Goal: Complete application form

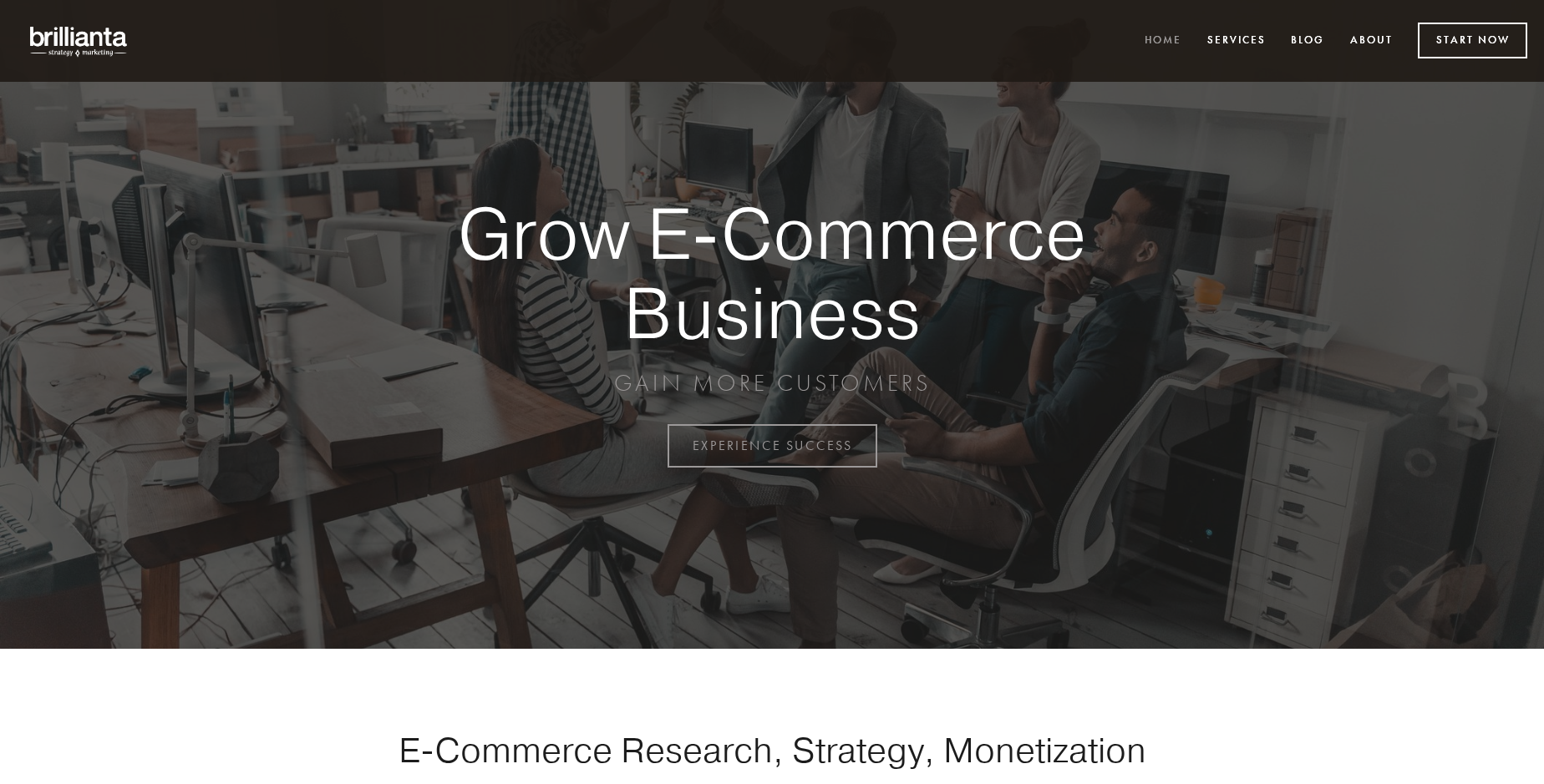
scroll to position [4378, 0]
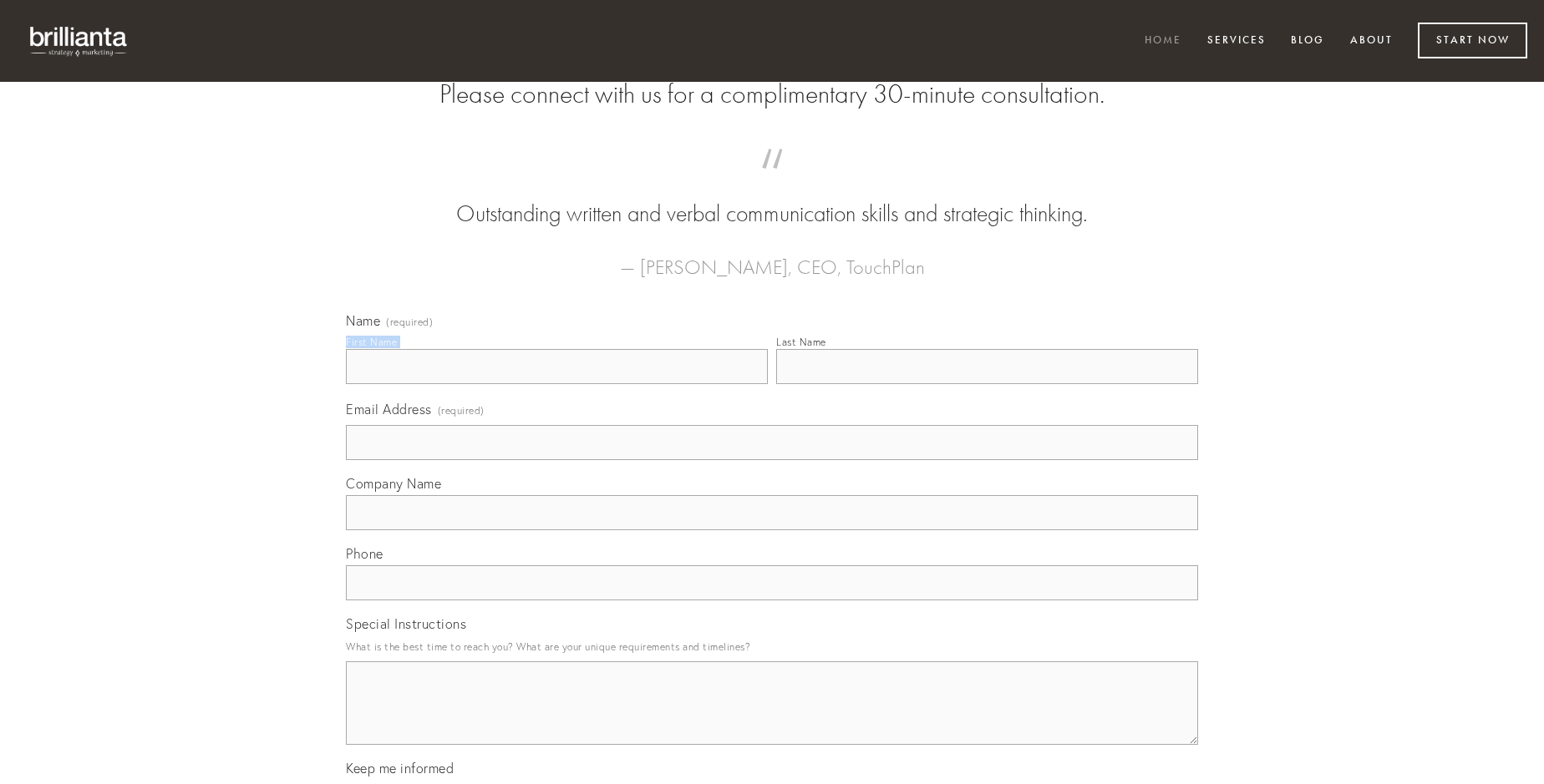
type input "[PERSON_NAME] V"
click at [987, 384] on input "Last Name" at bounding box center [987, 367] width 422 height 35
type input "[PERSON_NAME] V"
click at [772, 461] on input "Email Address (required)" at bounding box center [771, 443] width 852 height 35
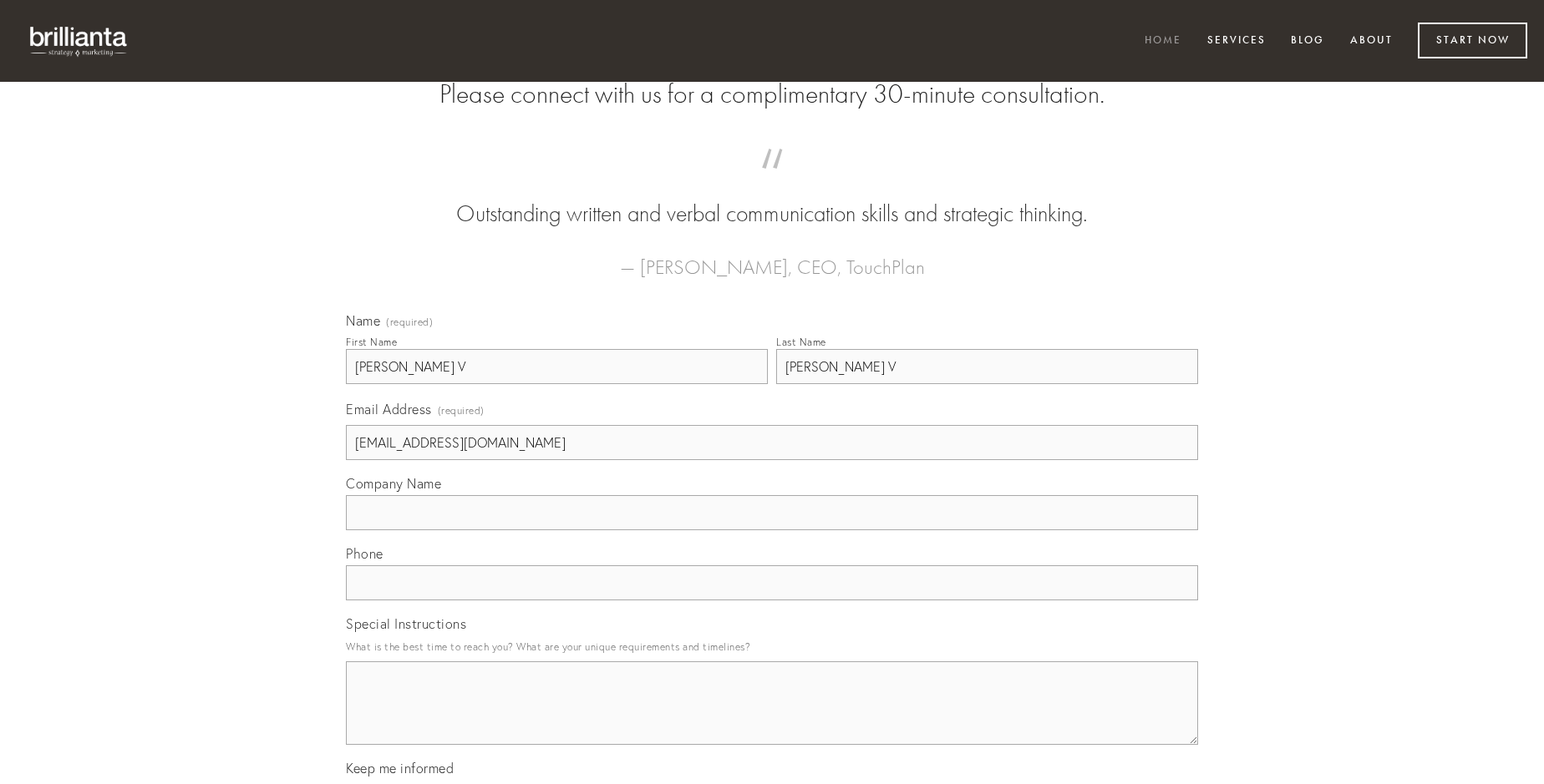
type input "[EMAIL_ADDRESS][DOMAIN_NAME]"
click at [772, 530] on input "Company Name" at bounding box center [771, 512] width 852 height 35
type input "alius"
click at [772, 600] on input "text" at bounding box center [771, 583] width 852 height 35
click at [772, 718] on textarea "Special Instructions" at bounding box center [771, 703] width 852 height 83
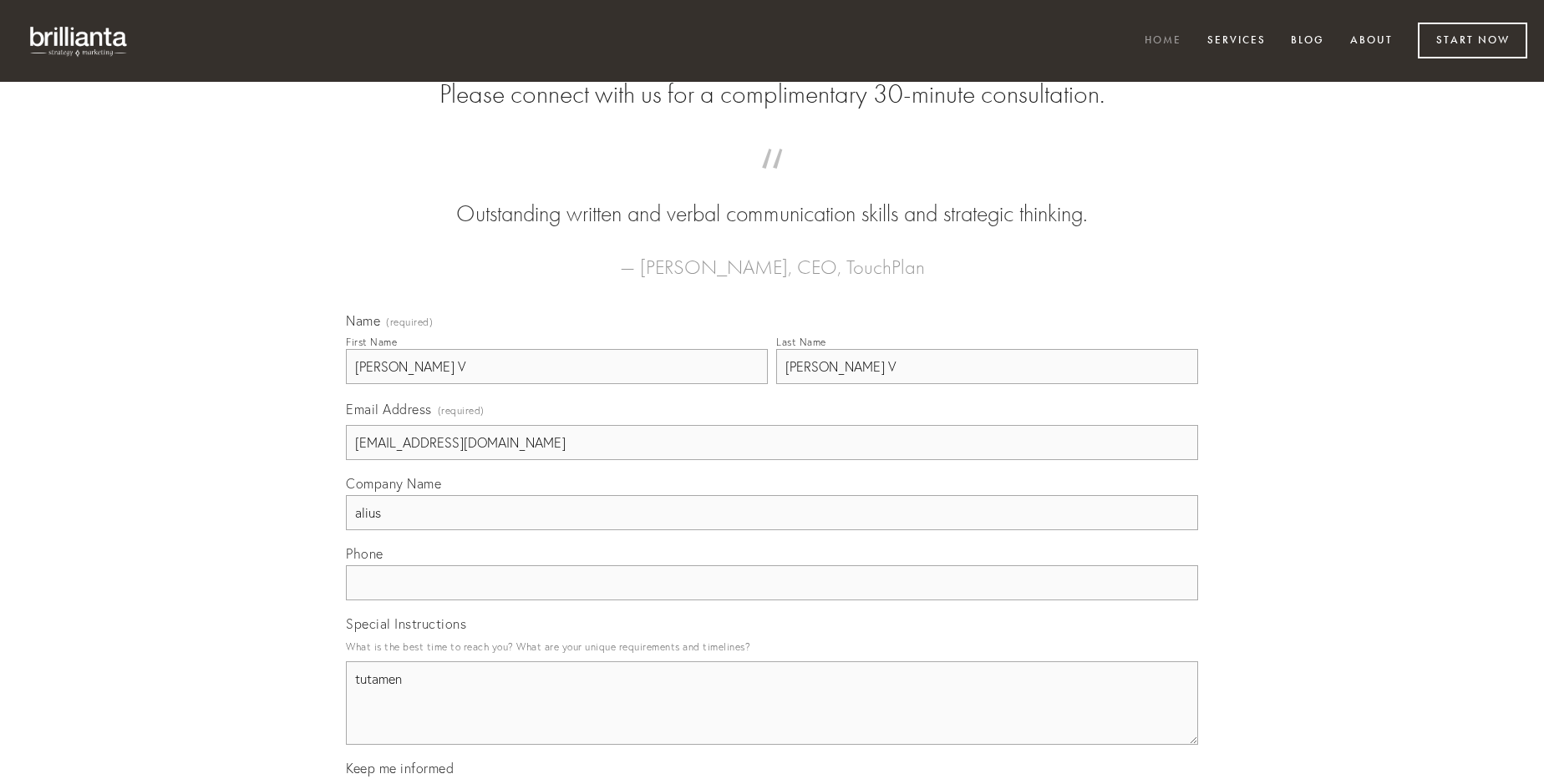
type textarea "tutamen"
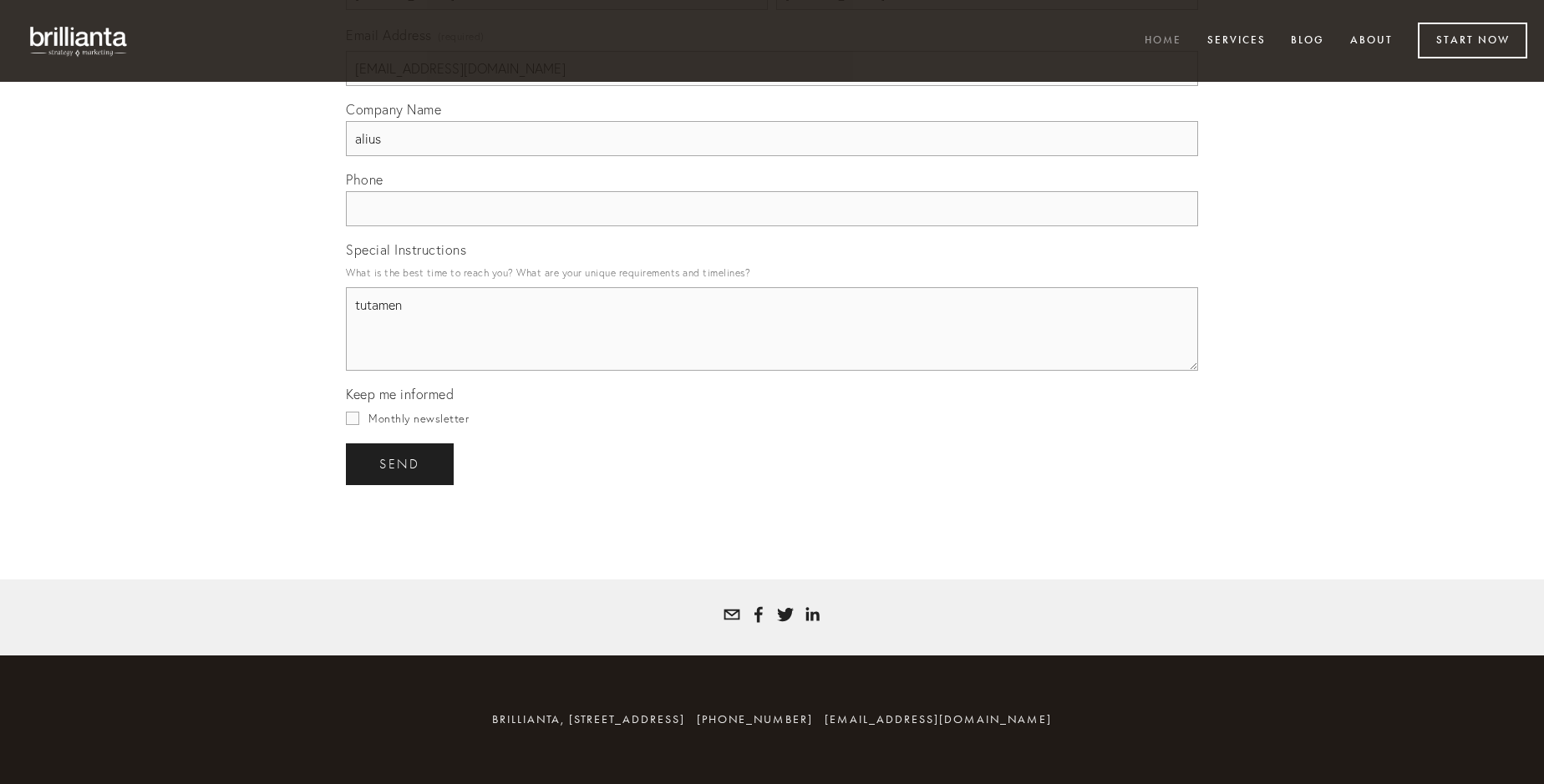
click at [401, 463] on span "send" at bounding box center [399, 464] width 41 height 15
